Goal: Information Seeking & Learning: Learn about a topic

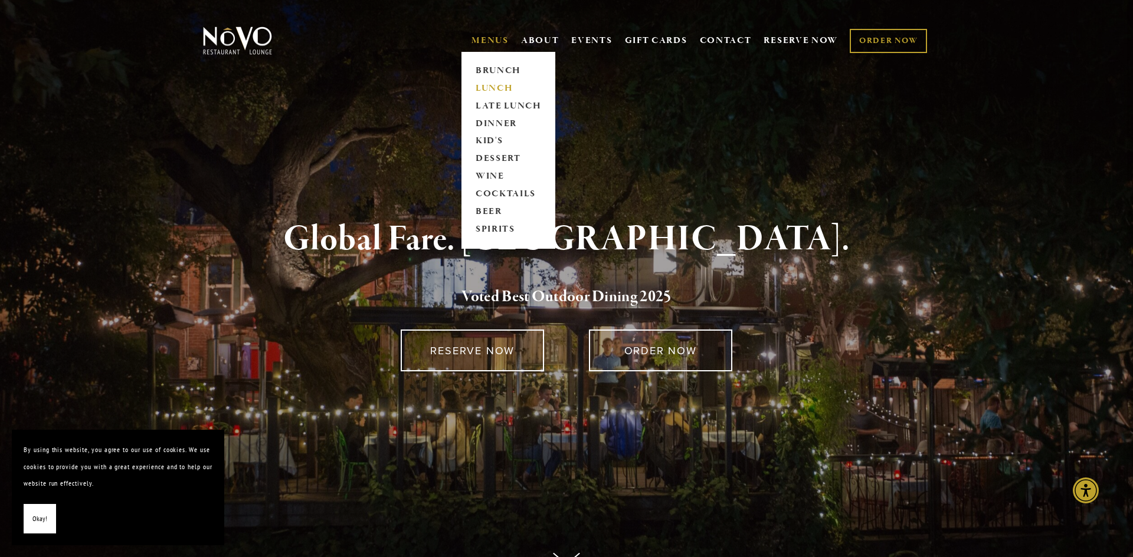
click at [493, 90] on link "LUNCH" at bounding box center [508, 89] width 74 height 18
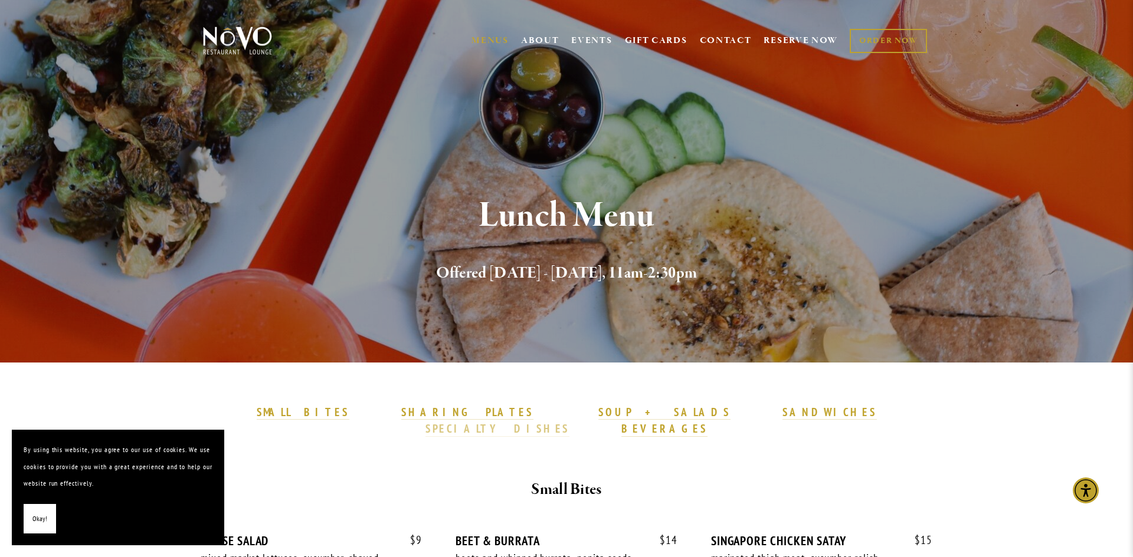
click at [569, 422] on link "SPECIALTY DISHES" at bounding box center [497, 429] width 144 height 15
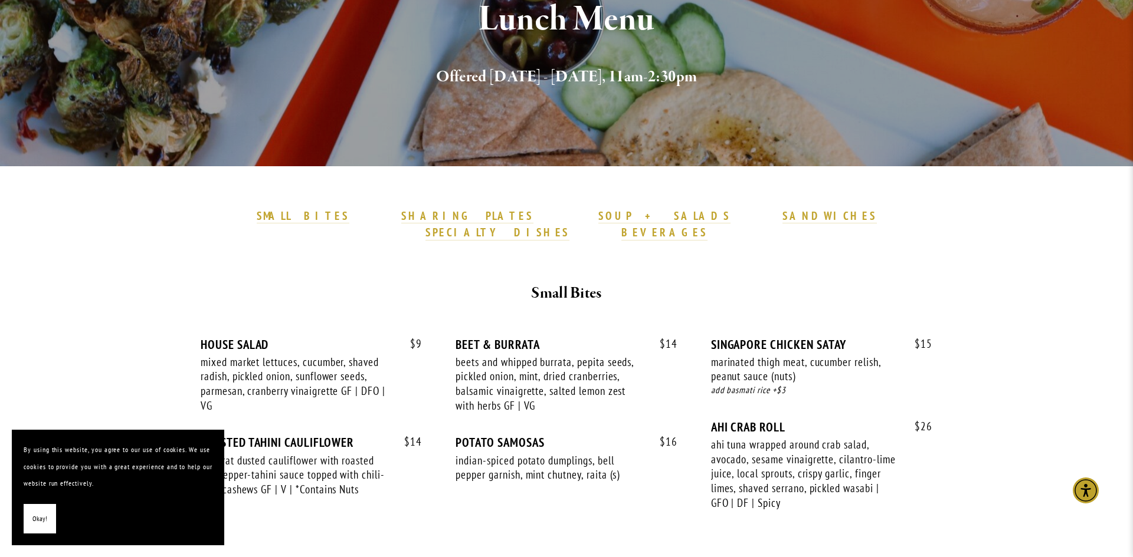
scroll to position [122, 0]
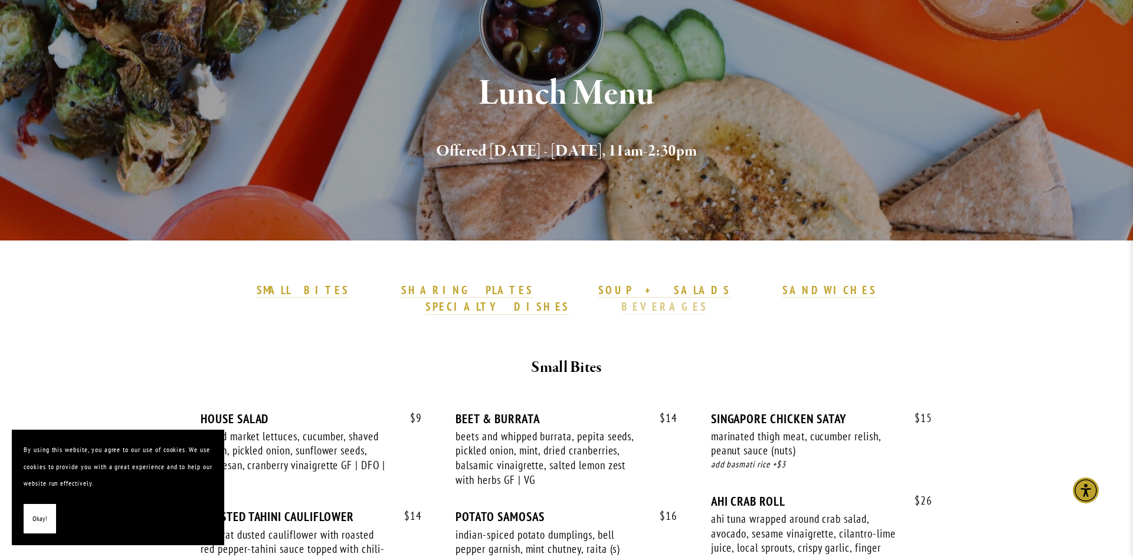
click at [707, 300] on strong "BEVERAGES" at bounding box center [664, 307] width 86 height 14
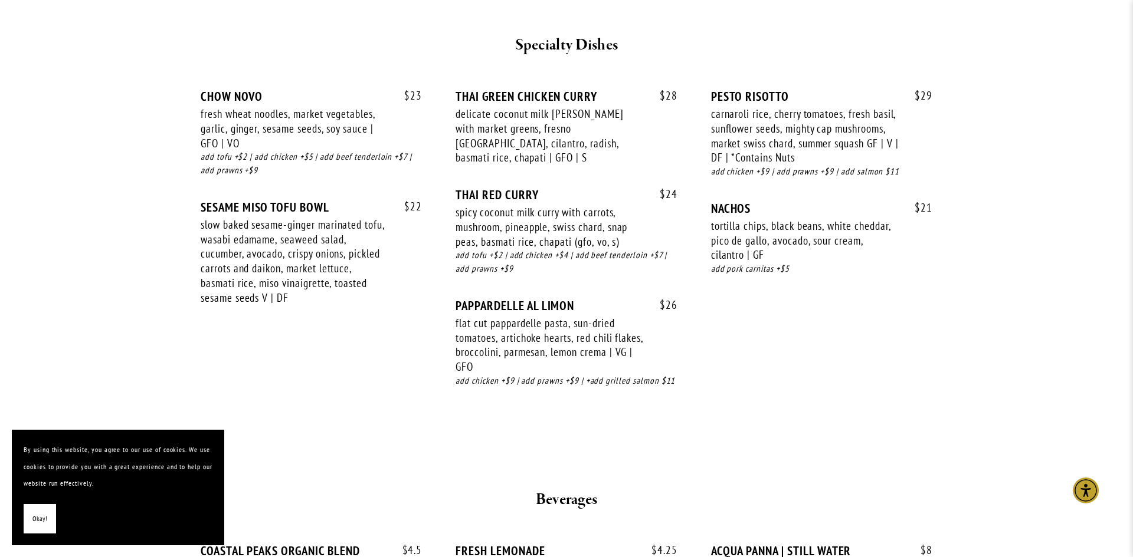
scroll to position [2093, 0]
click at [1132, 0] on div at bounding box center [1133, 0] width 0 height 0
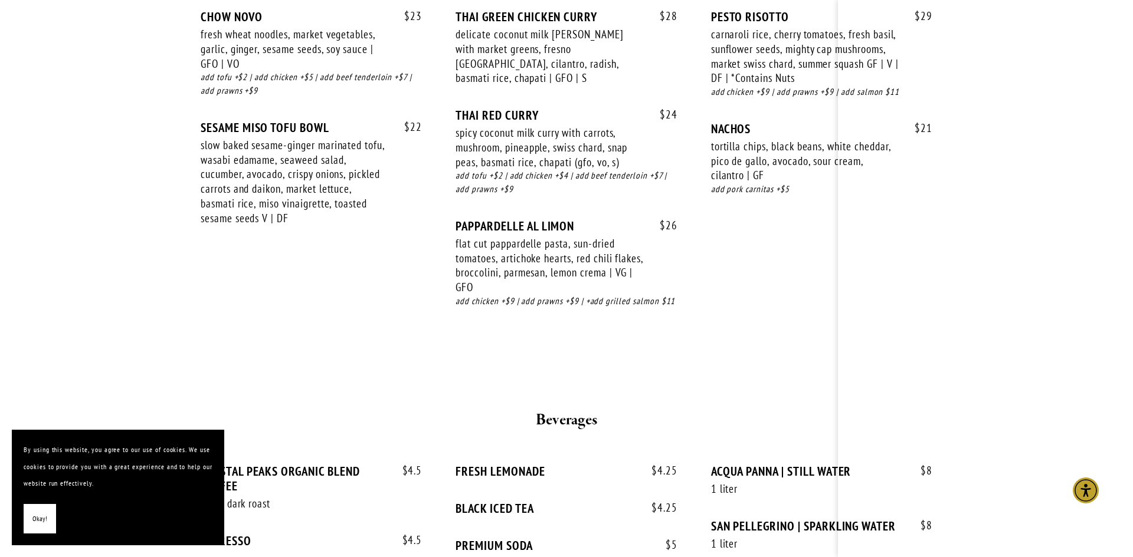
scroll to position [2169, 0]
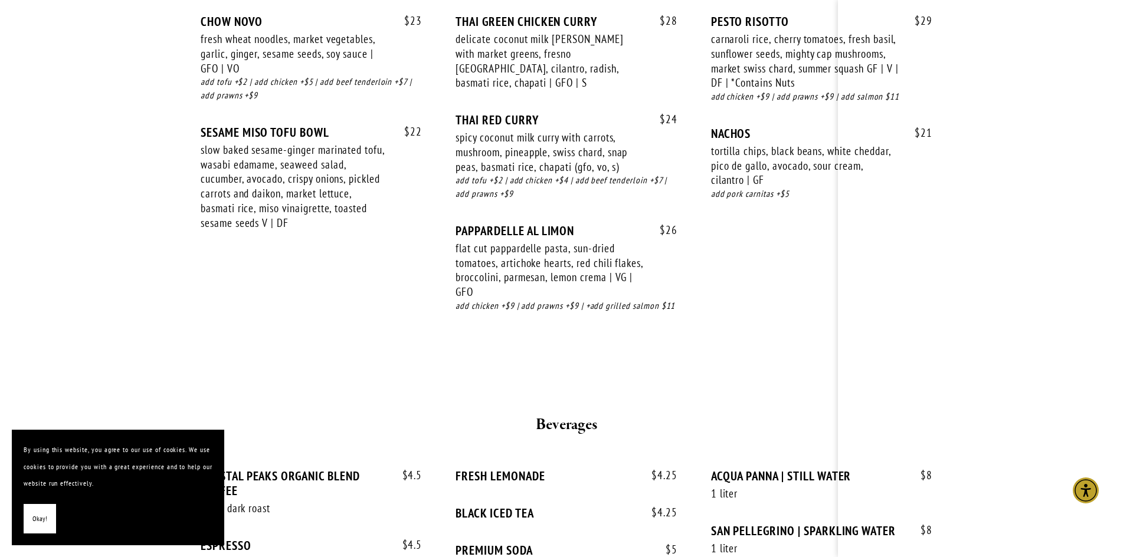
click at [838, 0] on div at bounding box center [838, 0] width 0 height 0
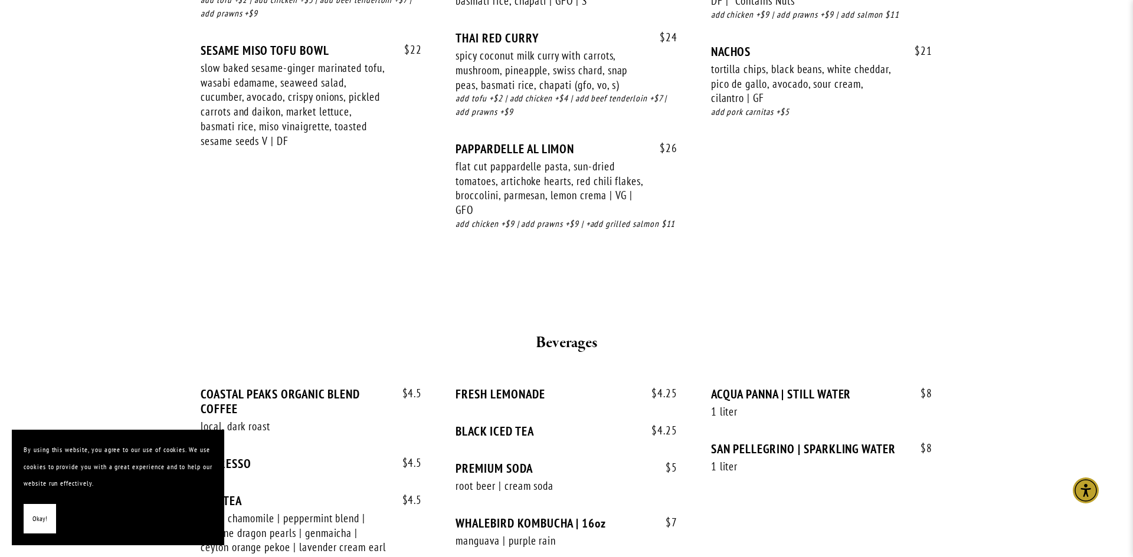
scroll to position [2272, 0]
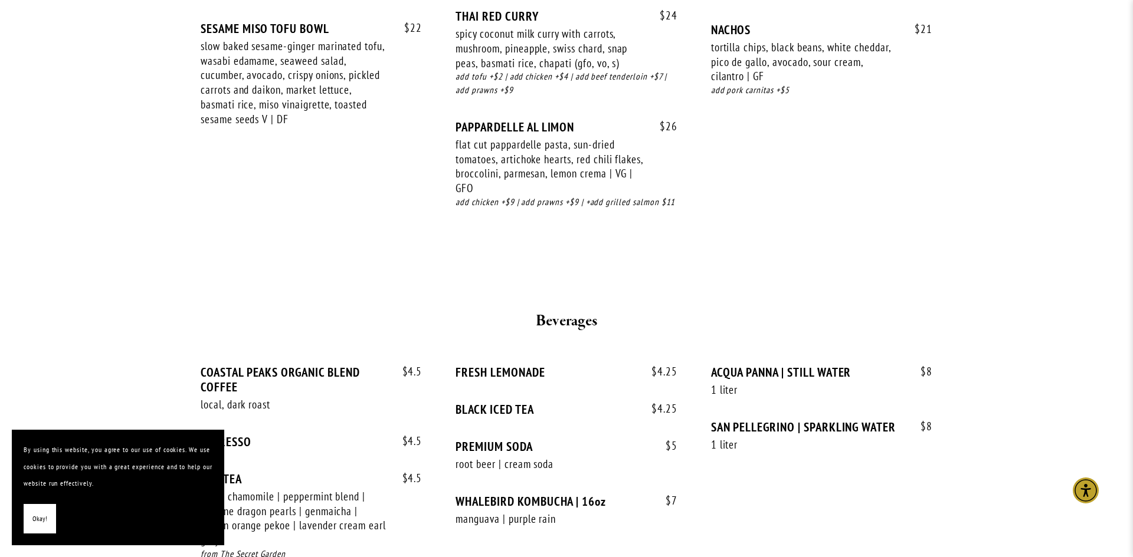
click at [28, 509] on button "Okay!" at bounding box center [40, 519] width 32 height 30
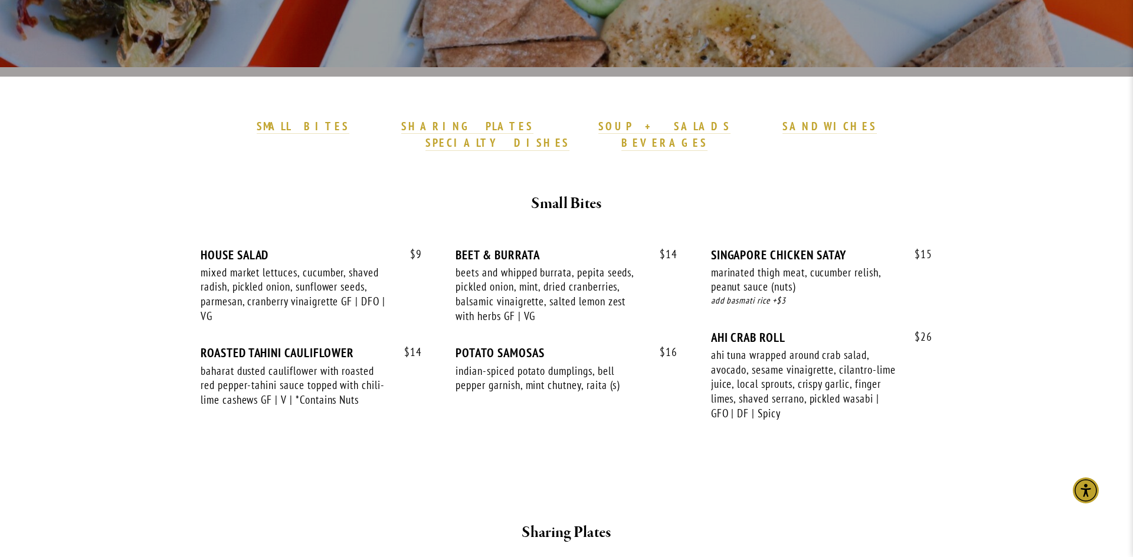
scroll to position [196, 0]
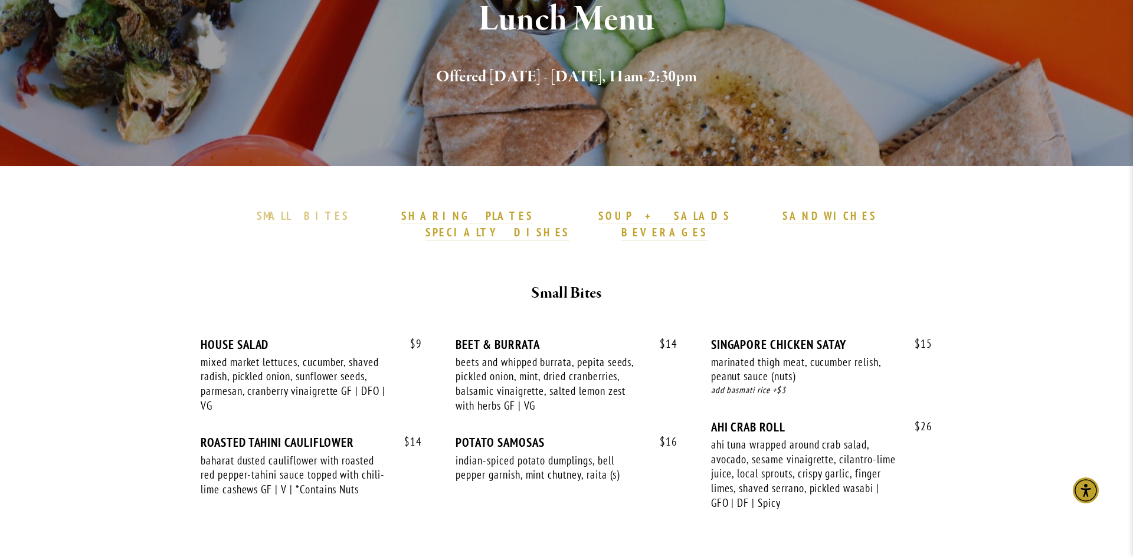
click at [349, 219] on strong "SMALL BITES" at bounding box center [303, 216] width 93 height 14
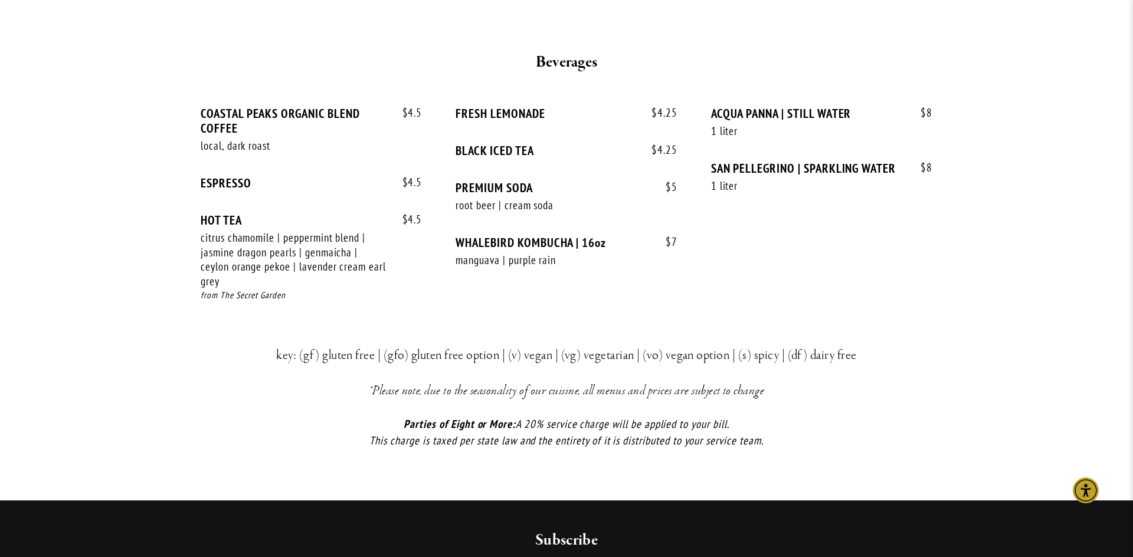
scroll to position [2540, 0]
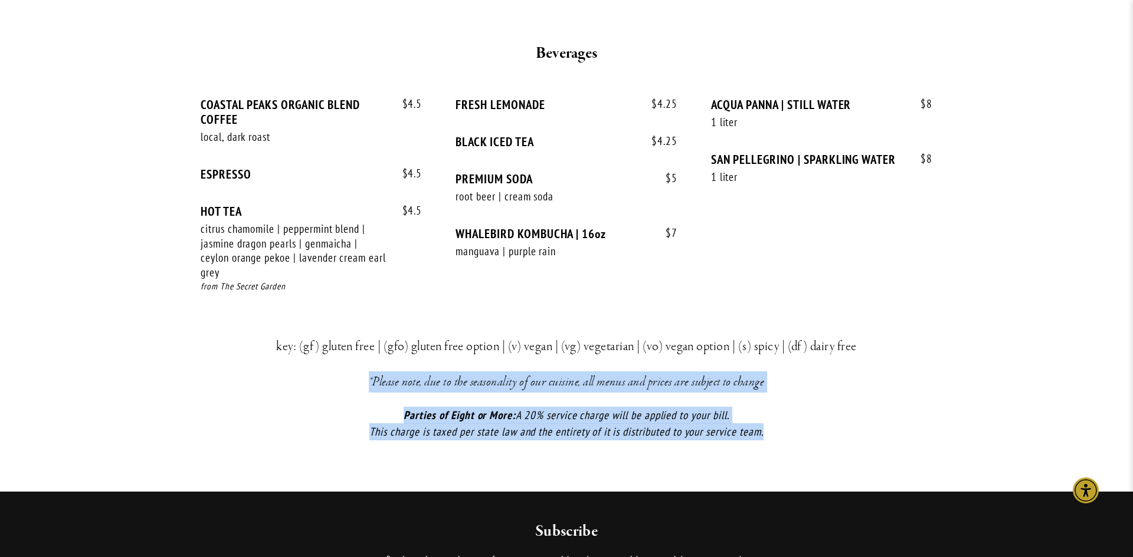
drag, startPoint x: 1132, startPoint y: 398, endPoint x: 1132, endPoint y: 319, distance: 79.1
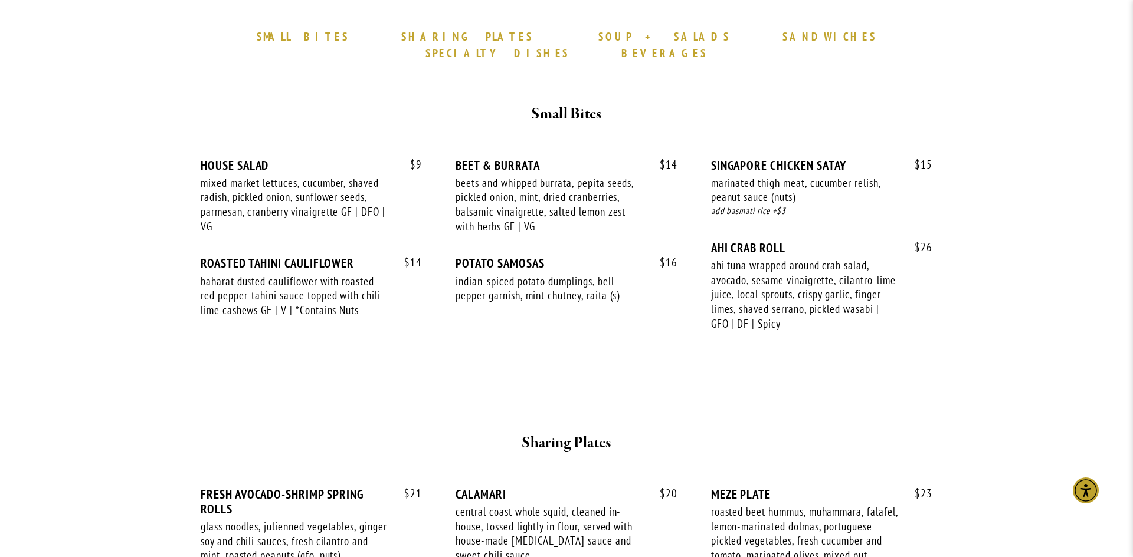
scroll to position [0, 0]
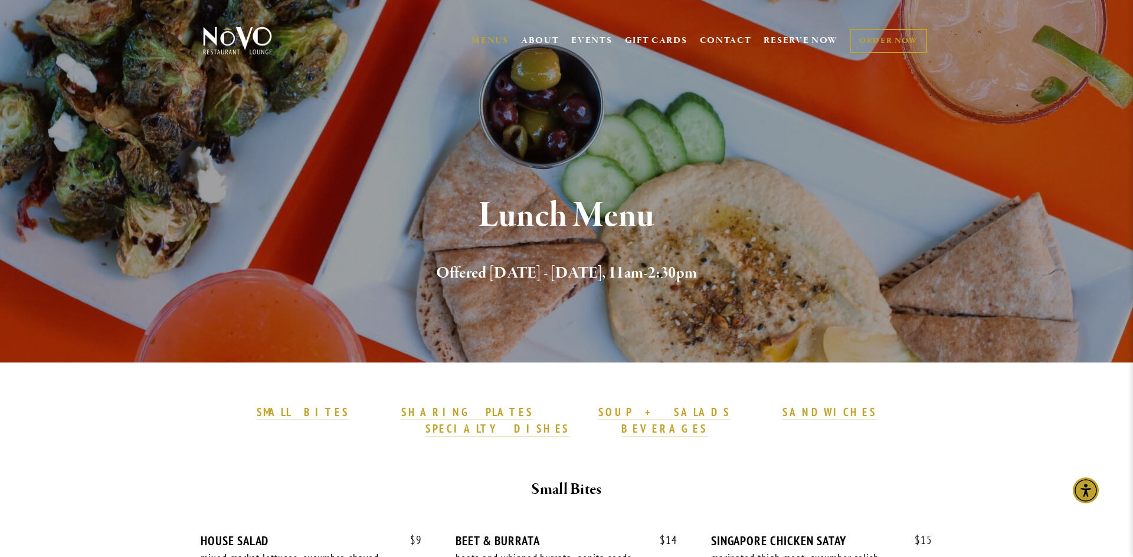
scroll to position [2493, 0]
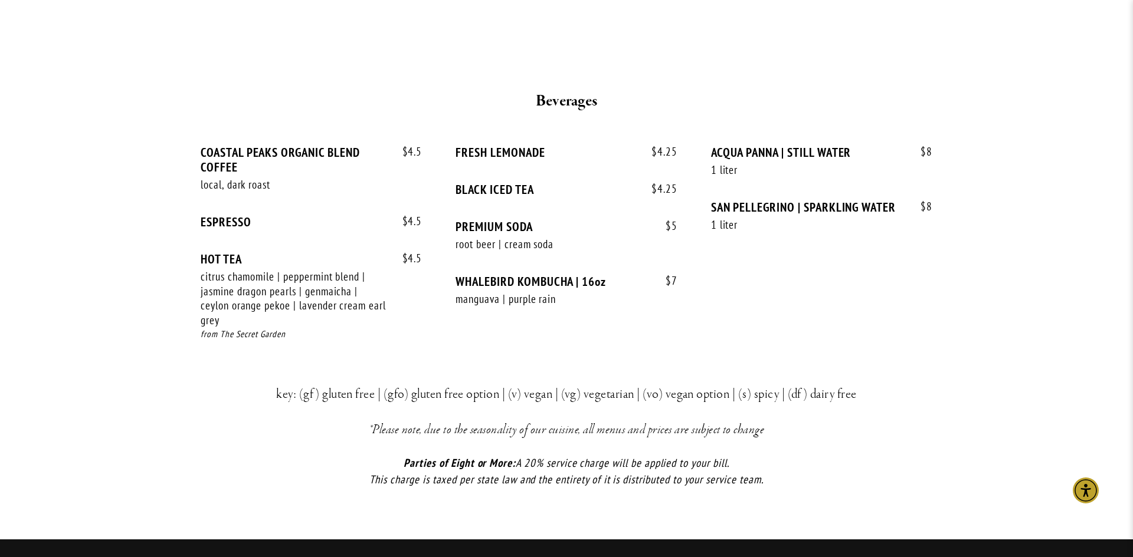
click at [844, 313] on div "$ 4.5 COASTAL PEAKS ORGANIC BLEND COFFEE local, dark roast $ 4.5 $ 4.5 ESPRESSO…" at bounding box center [567, 254] width 732 height 219
drag, startPoint x: 1132, startPoint y: 366, endPoint x: 141, endPoint y: 227, distance: 1000.9
